Goal: Communication & Community: Ask a question

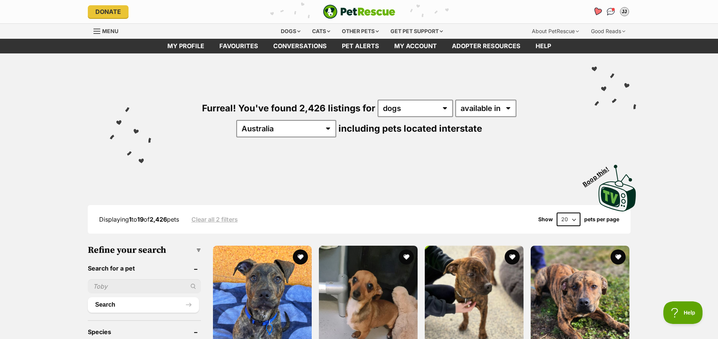
click at [596, 11] on icon "Favourites" at bounding box center [596, 11] width 9 height 9
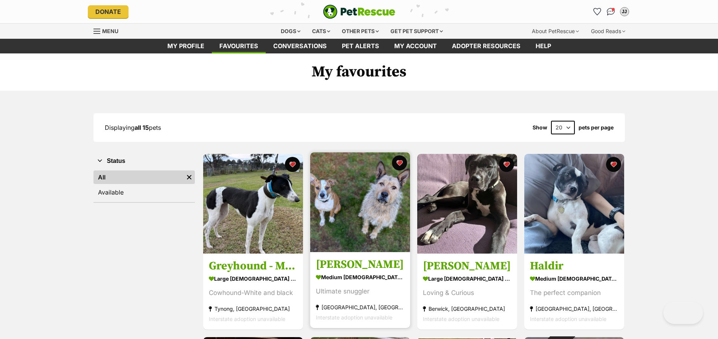
click at [339, 265] on h3 "[PERSON_NAME]" at bounding box center [360, 265] width 89 height 14
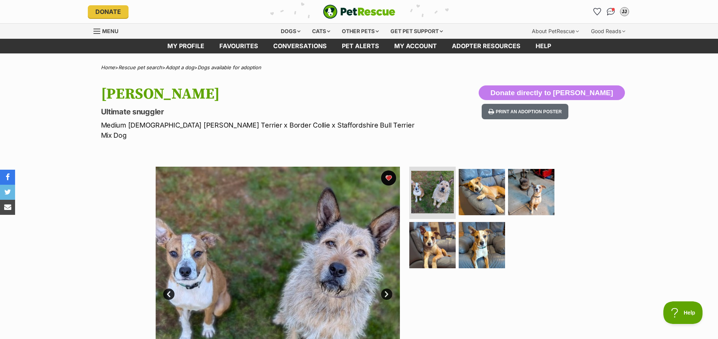
click at [386, 289] on link "Next" at bounding box center [386, 294] width 11 height 11
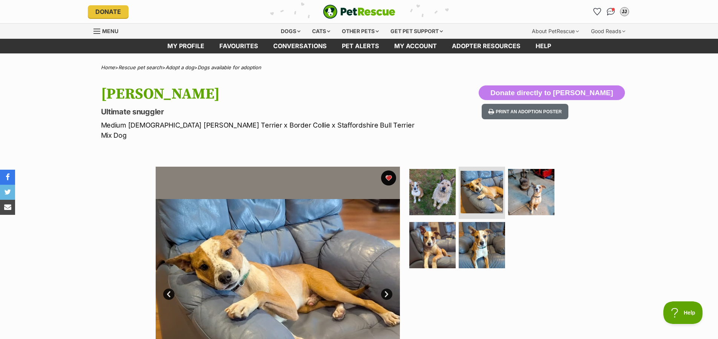
click at [386, 289] on link "Next" at bounding box center [386, 294] width 11 height 11
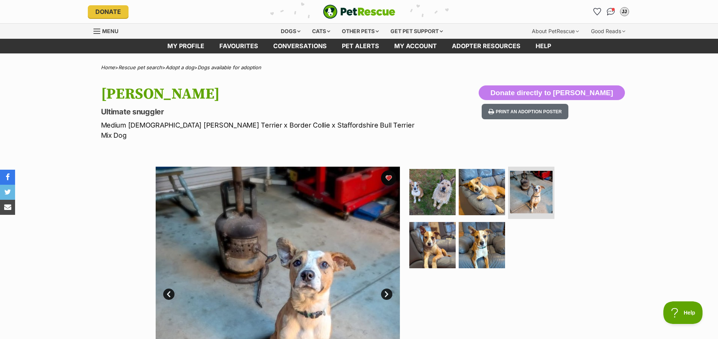
click at [386, 289] on link "Next" at bounding box center [386, 294] width 11 height 11
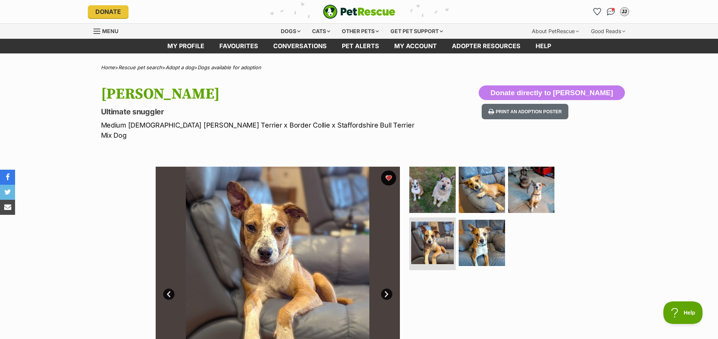
click at [386, 289] on link "Next" at bounding box center [386, 294] width 11 height 11
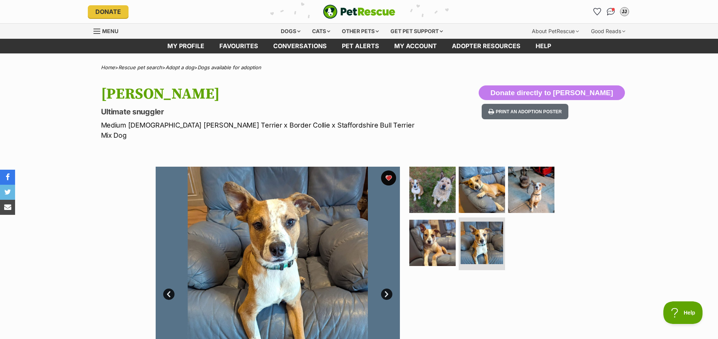
click at [386, 289] on link "Next" at bounding box center [386, 294] width 11 height 11
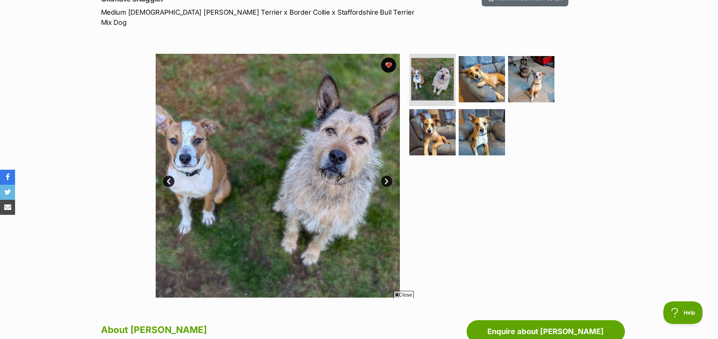
scroll to position [264, 0]
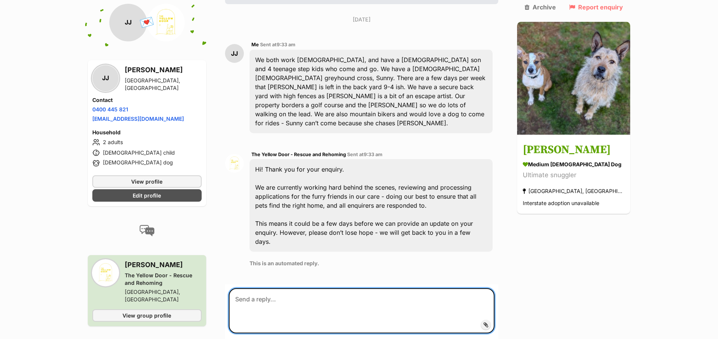
click at [309, 289] on textarea at bounding box center [362, 311] width 266 height 45
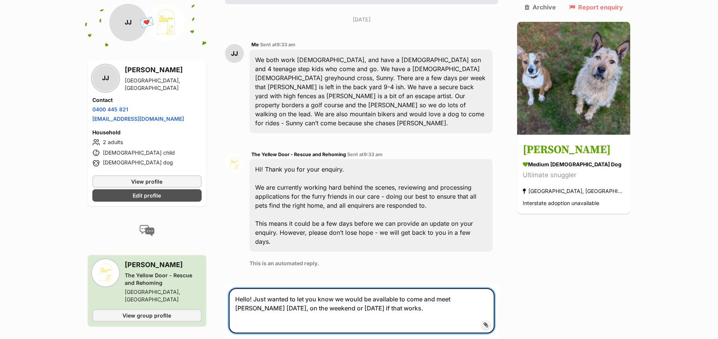
click at [340, 289] on textarea "Hello! Just wanted to let you know we would be available to come and meet Norma…" at bounding box center [362, 311] width 266 height 45
click at [259, 289] on textarea "Hello! Just wanted to let you know we would be available to come and meet Norma…" at bounding box center [362, 311] width 266 height 45
click at [486, 289] on textarea "Hello! Thank you for all your hard work! Just wanted to let you know we would b…" at bounding box center [362, 311] width 266 height 45
type textarea "Hello! Thank you for all your hard work! Just wanted to let you know we would b…"
